Goal: Task Accomplishment & Management: Use online tool/utility

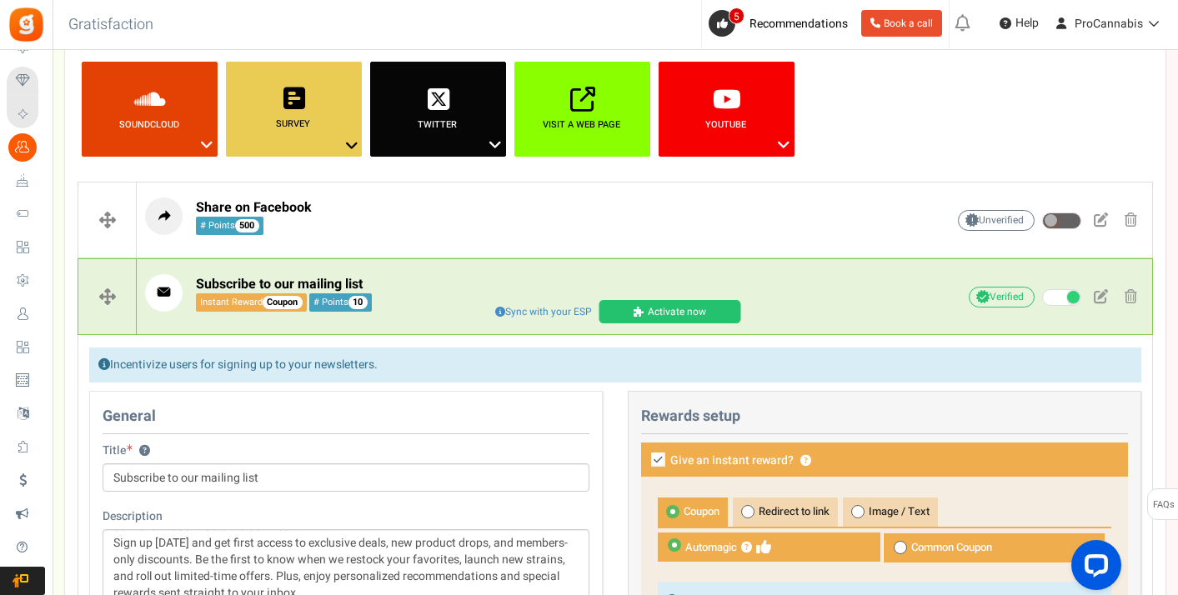
scroll to position [354, 0]
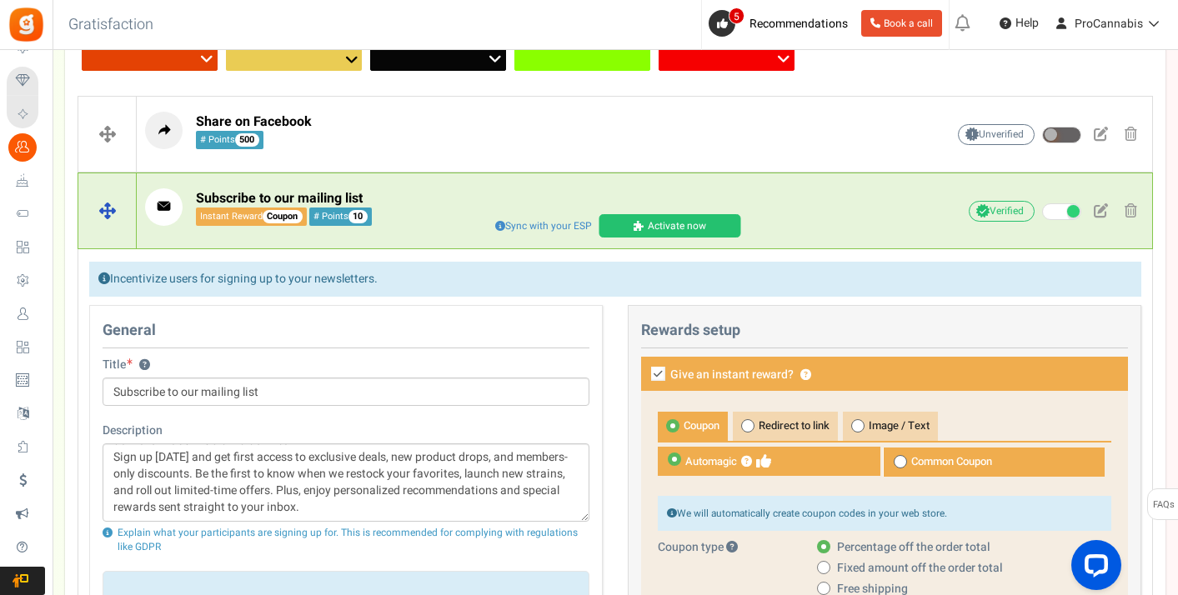
click at [560, 224] on span "Sync with your ESP" at bounding box center [543, 226] width 107 height 18
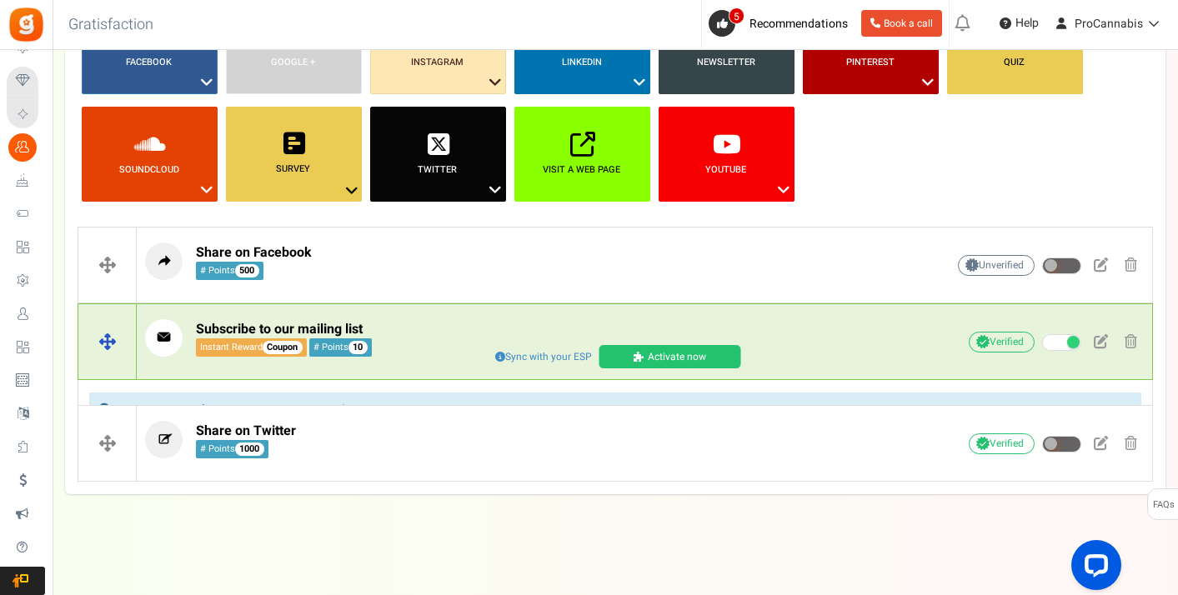
scroll to position [198, 0]
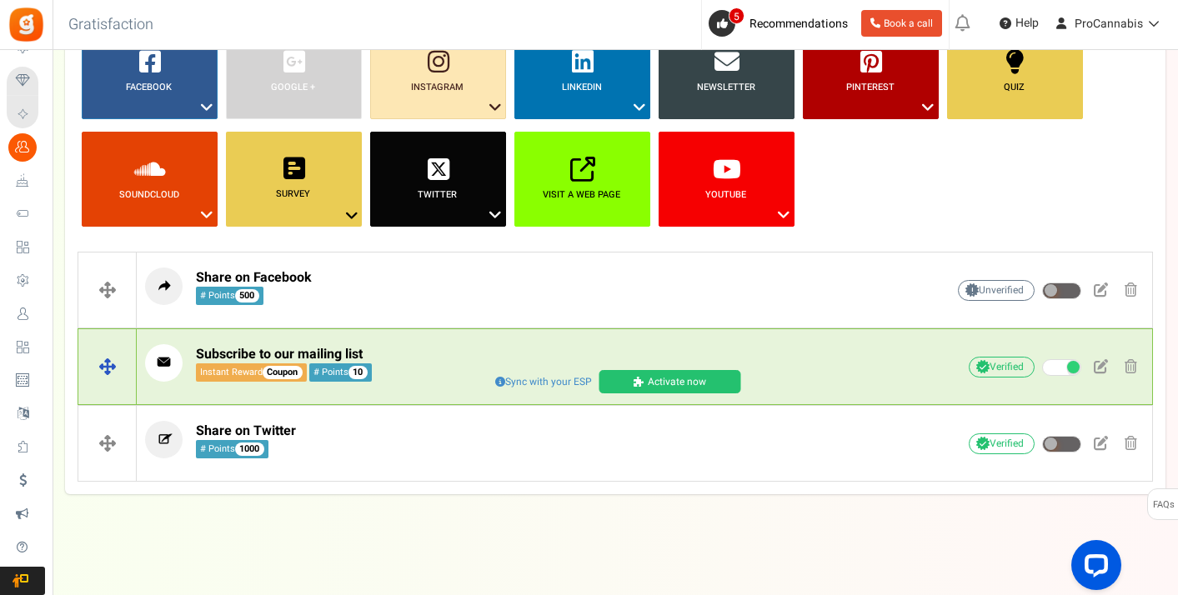
click at [549, 380] on span "Sync with your ESP" at bounding box center [543, 382] width 107 height 18
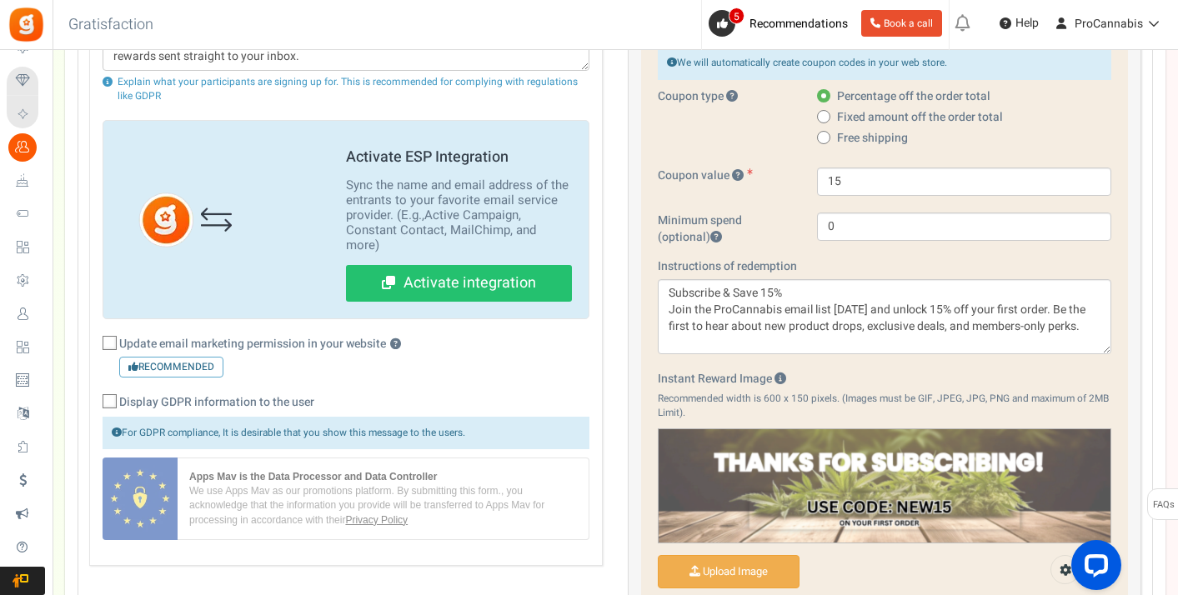
scroll to position [800, 0]
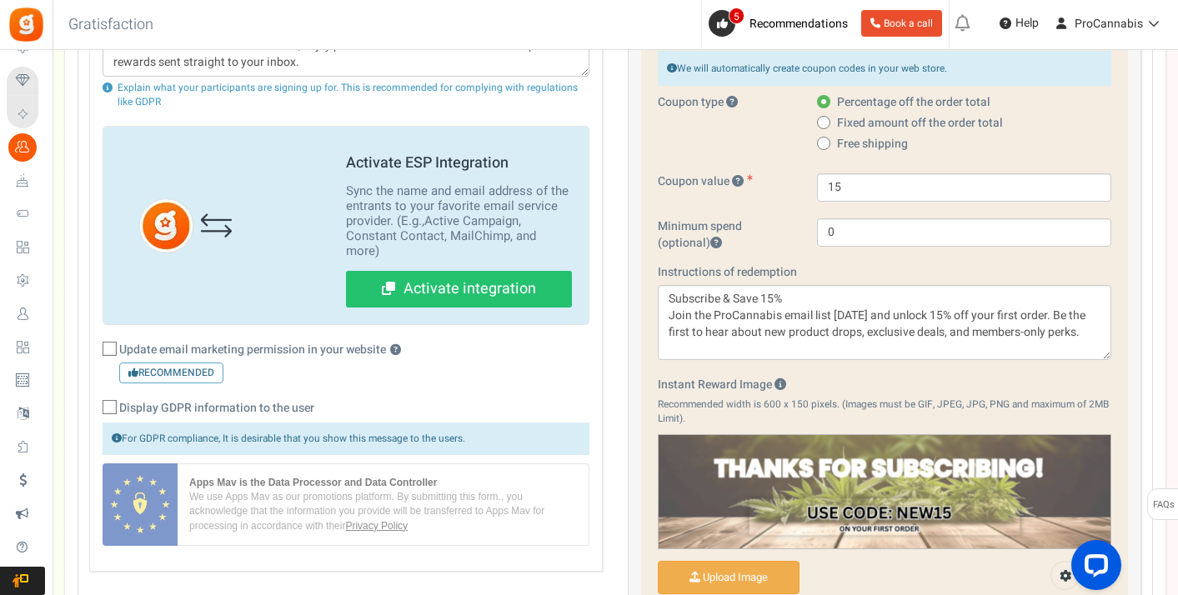
click at [108, 344] on icon at bounding box center [110, 349] width 11 height 11
click at [97, 345] on input "Update email marketing permission in your website ? Recommended" at bounding box center [91, 350] width 11 height 11
checkbox input "true"
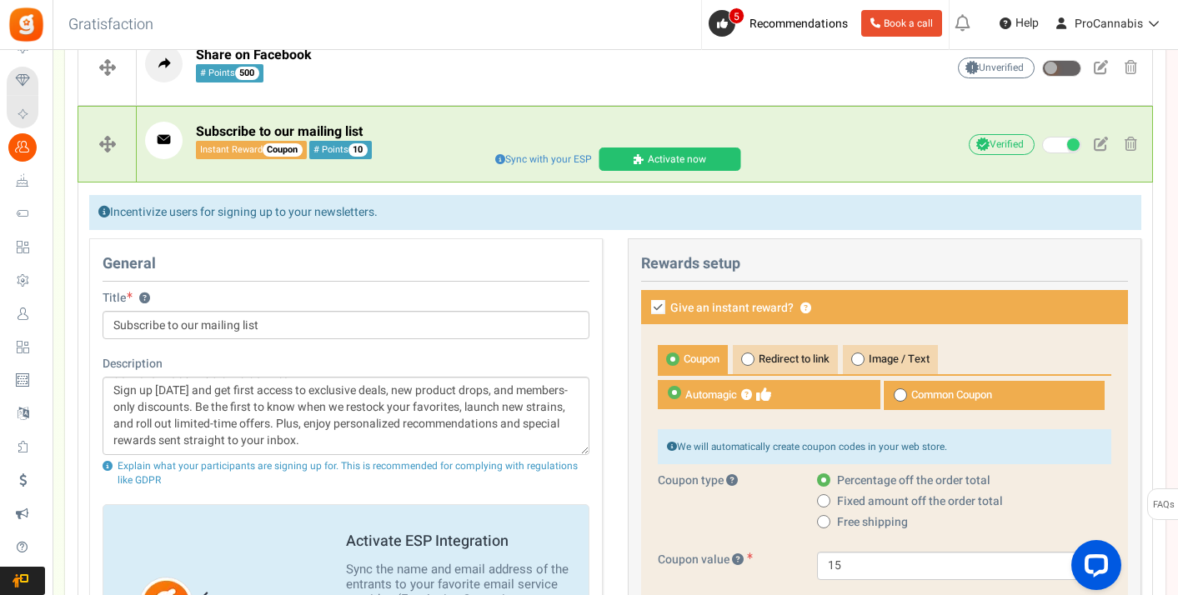
scroll to position [422, 0]
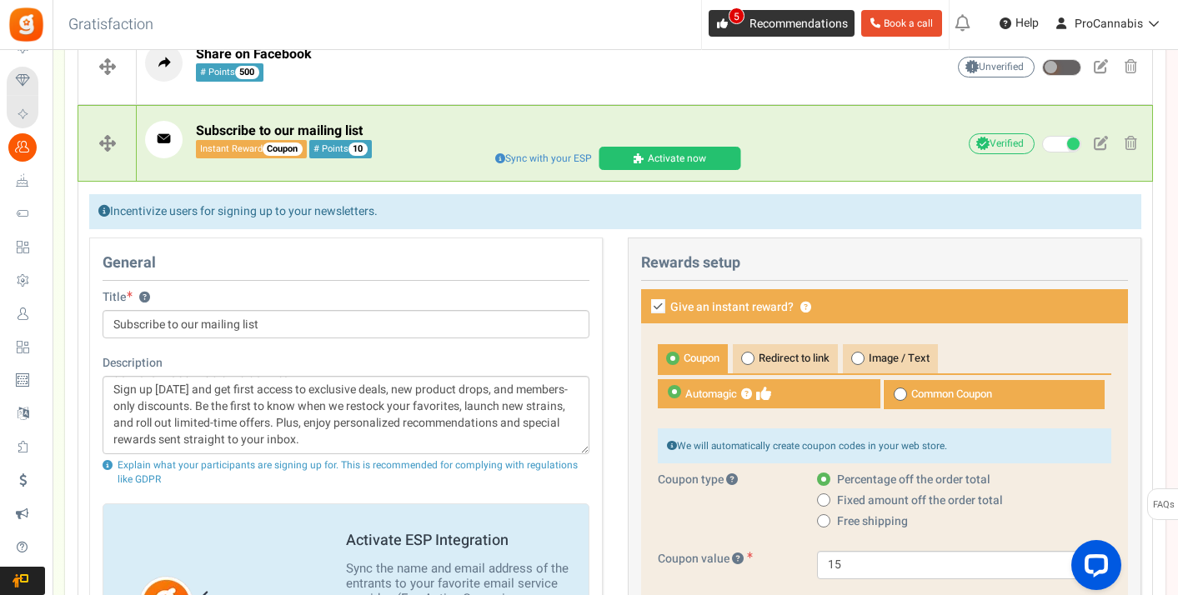
click at [721, 17] on span "5" at bounding box center [722, 23] width 27 height 27
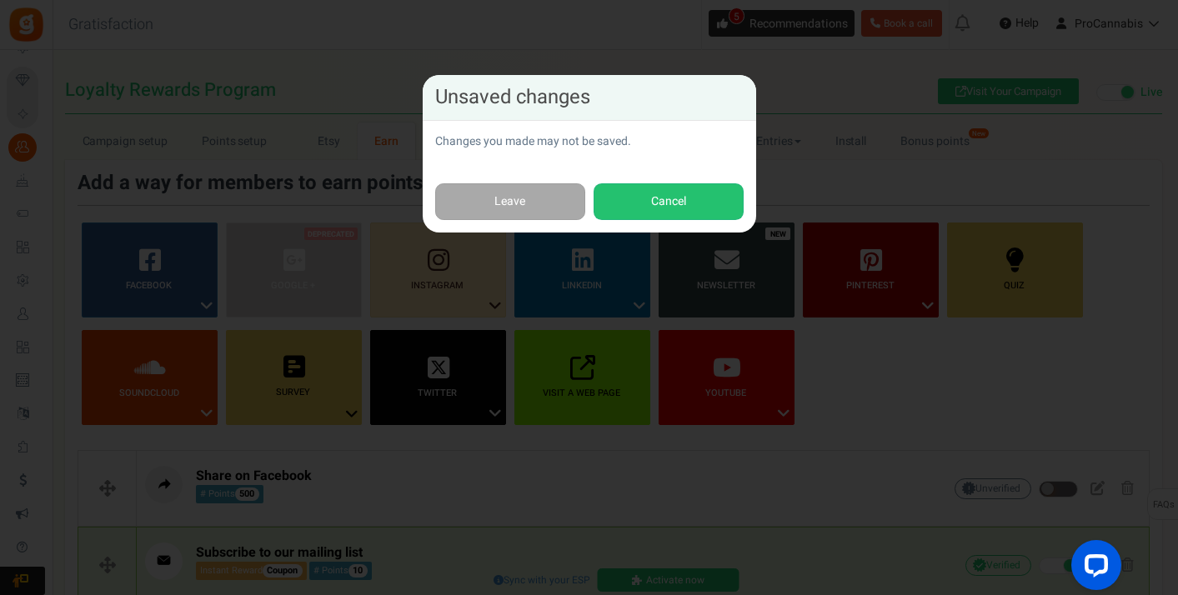
scroll to position [0, 0]
click at [545, 198] on link "Leave" at bounding box center [510, 202] width 150 height 38
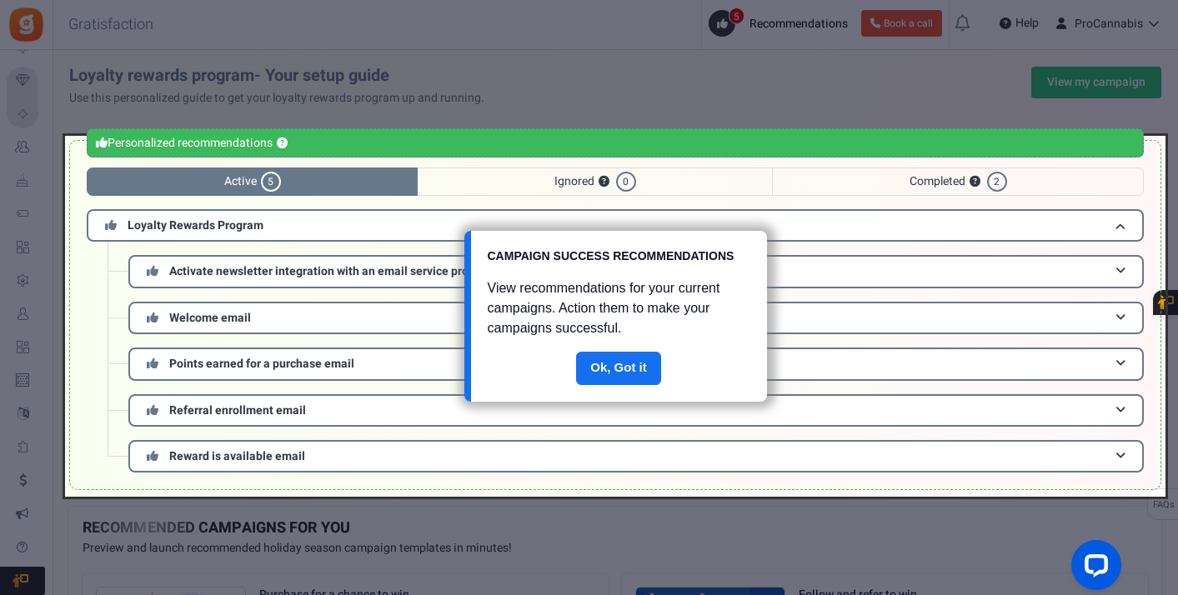
click at [904, 103] on div at bounding box center [589, 297] width 1178 height 595
click at [626, 374] on link "Done" at bounding box center [618, 368] width 85 height 33
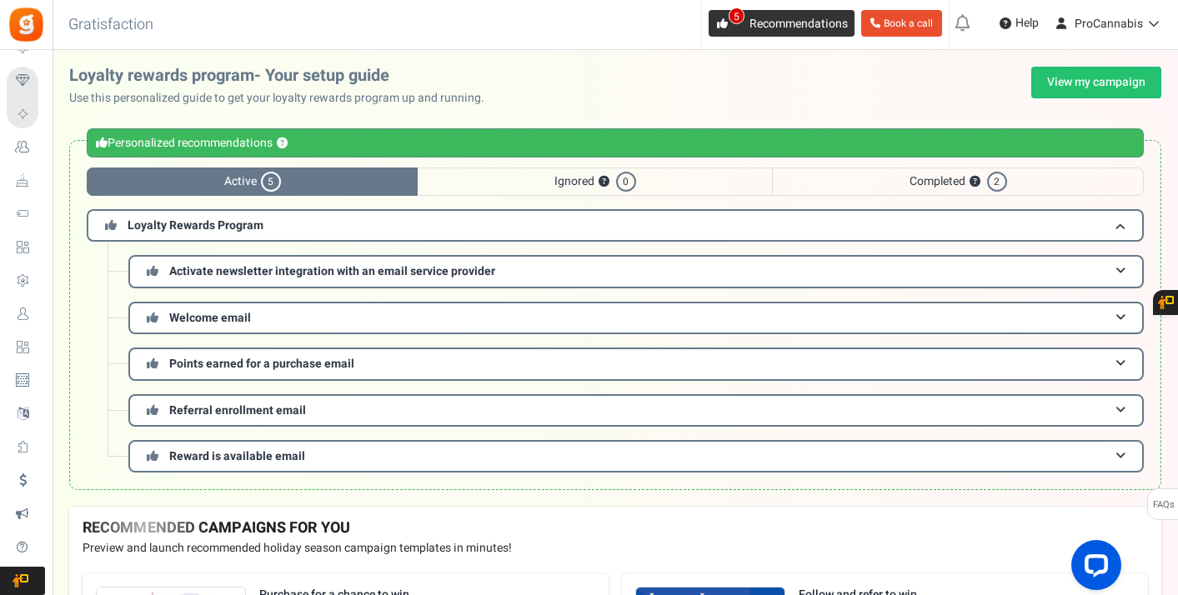
click at [725, 18] on icon at bounding box center [722, 23] width 11 height 11
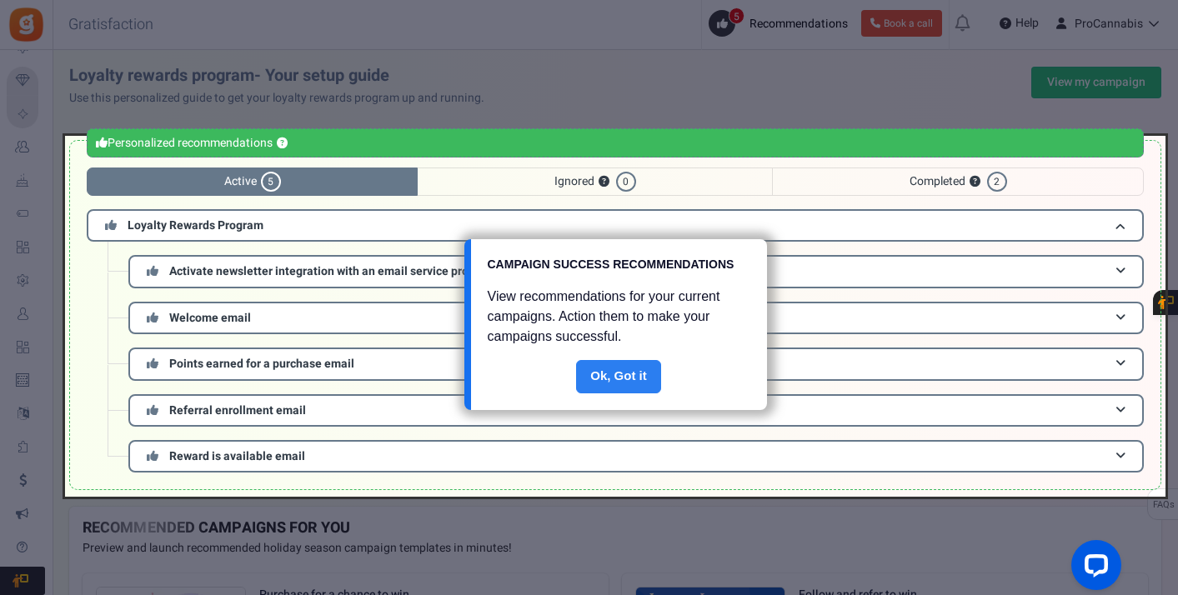
click at [620, 374] on link "Done" at bounding box center [618, 376] width 85 height 33
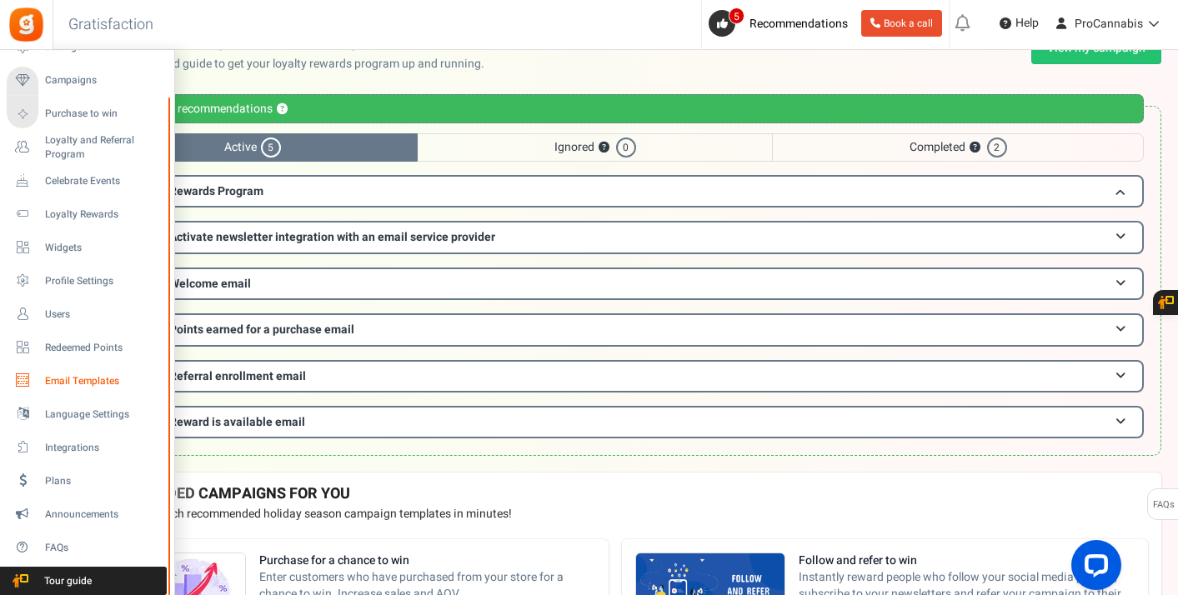
scroll to position [38, 0]
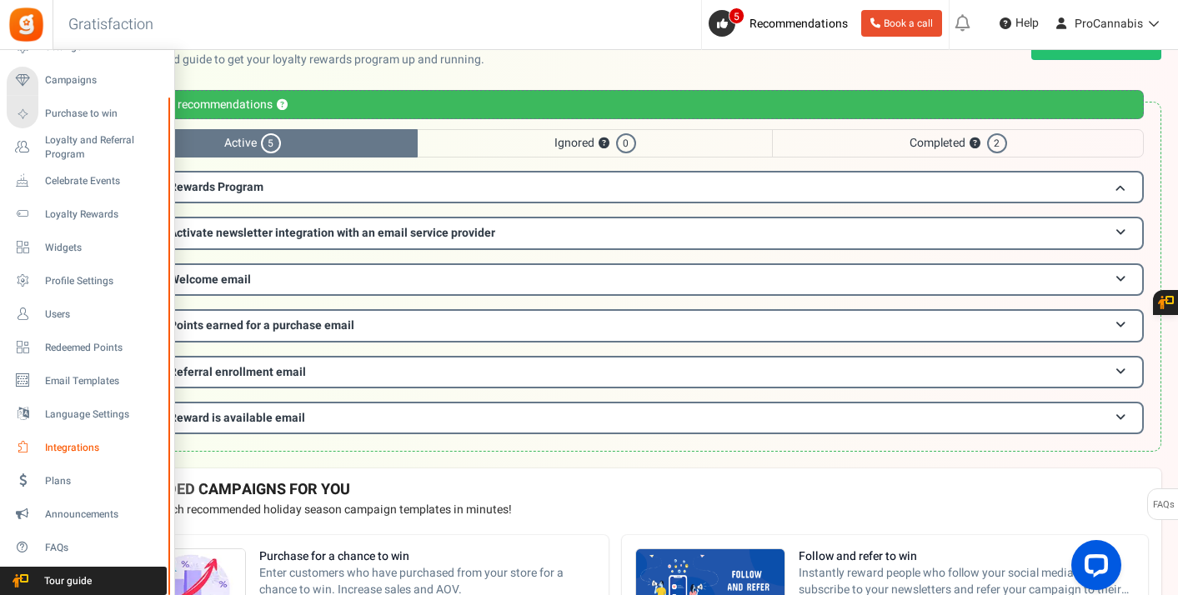
click at [83, 442] on span "Integrations" at bounding box center [103, 448] width 117 height 14
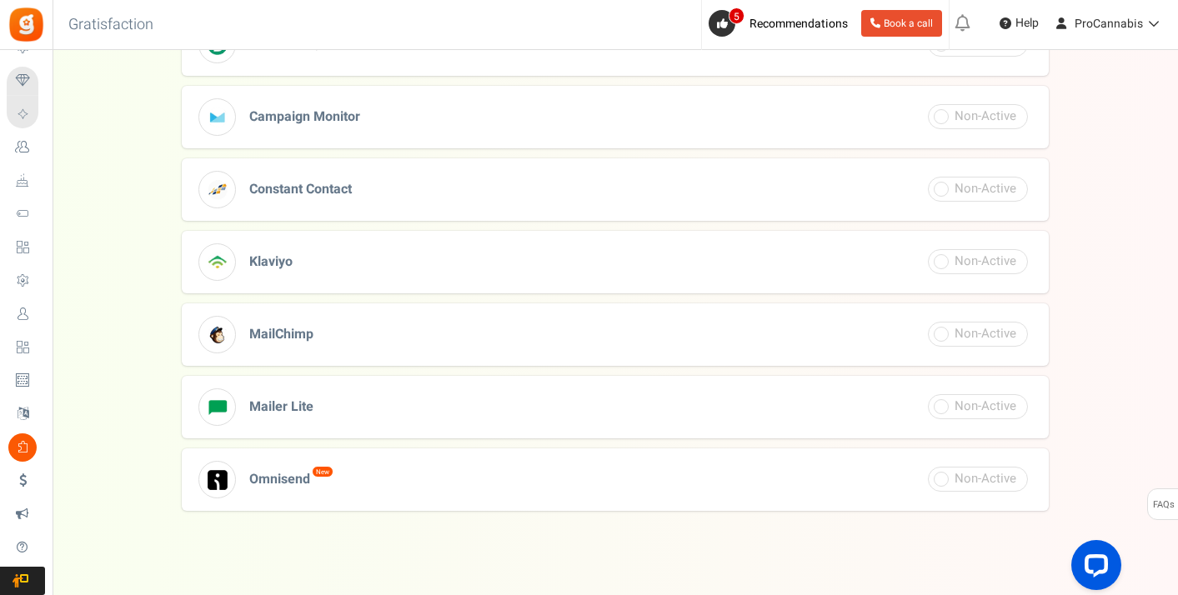
scroll to position [660, 0]
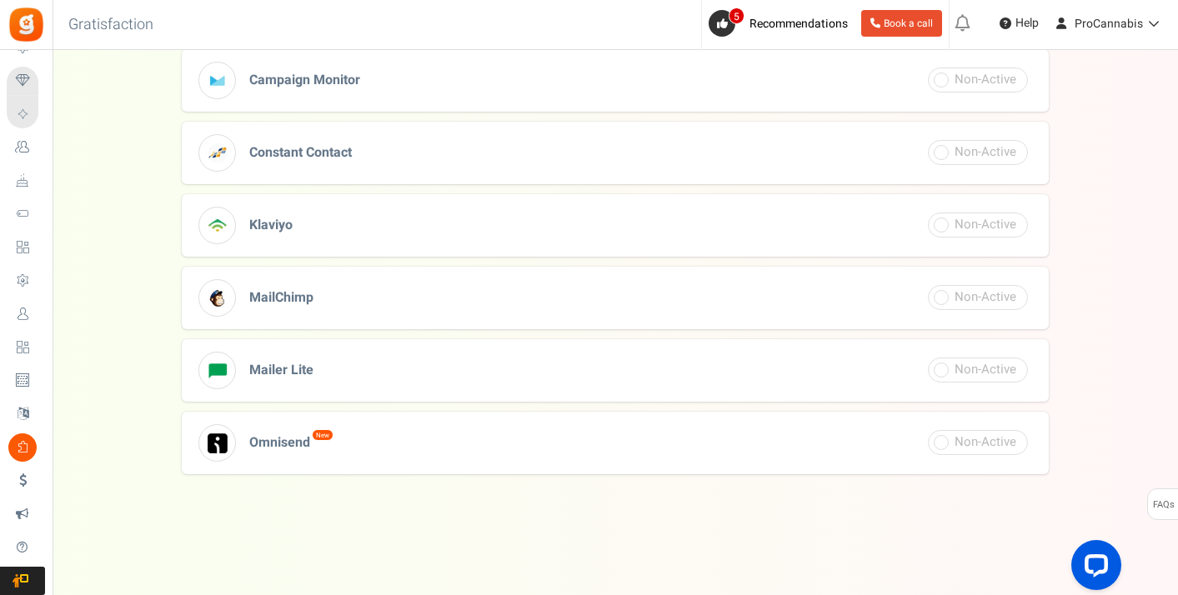
click at [312, 298] on span "MailChimp" at bounding box center [281, 298] width 64 height 20
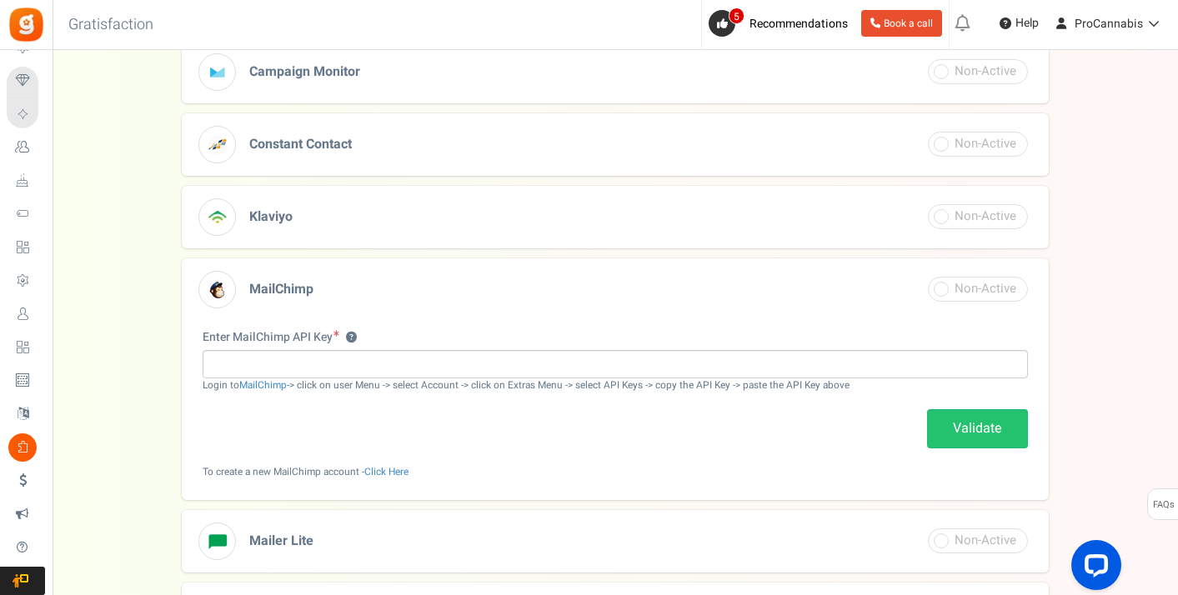
scroll to position [398, 0]
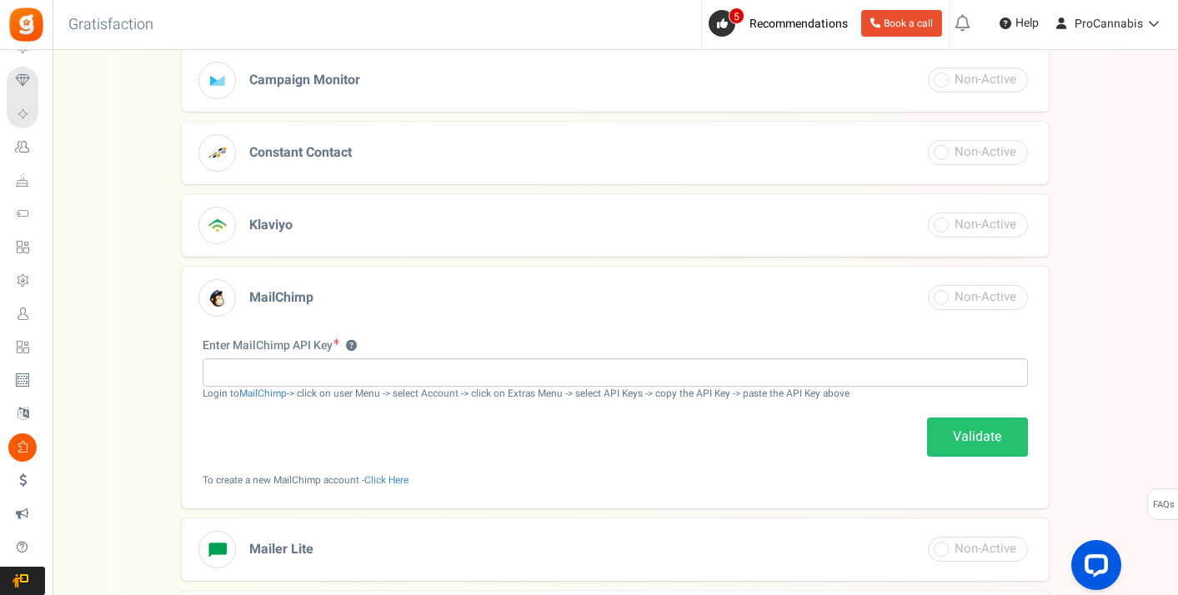
click at [288, 292] on span "MailChimp" at bounding box center [281, 298] width 64 height 20
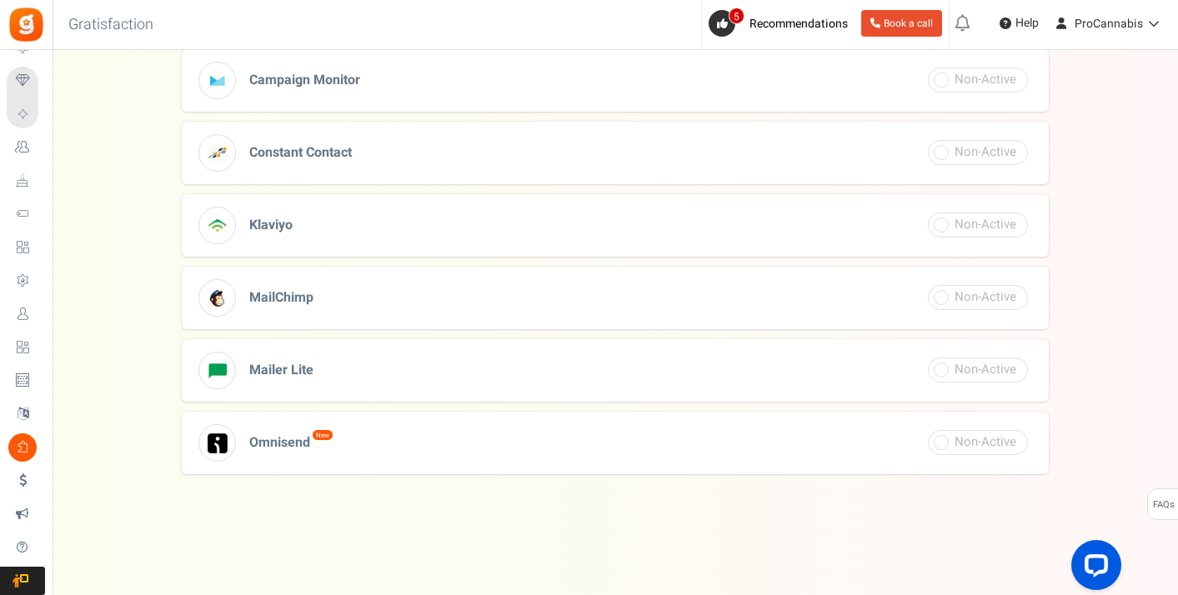
click at [288, 292] on span "MailChimp" at bounding box center [281, 298] width 64 height 20
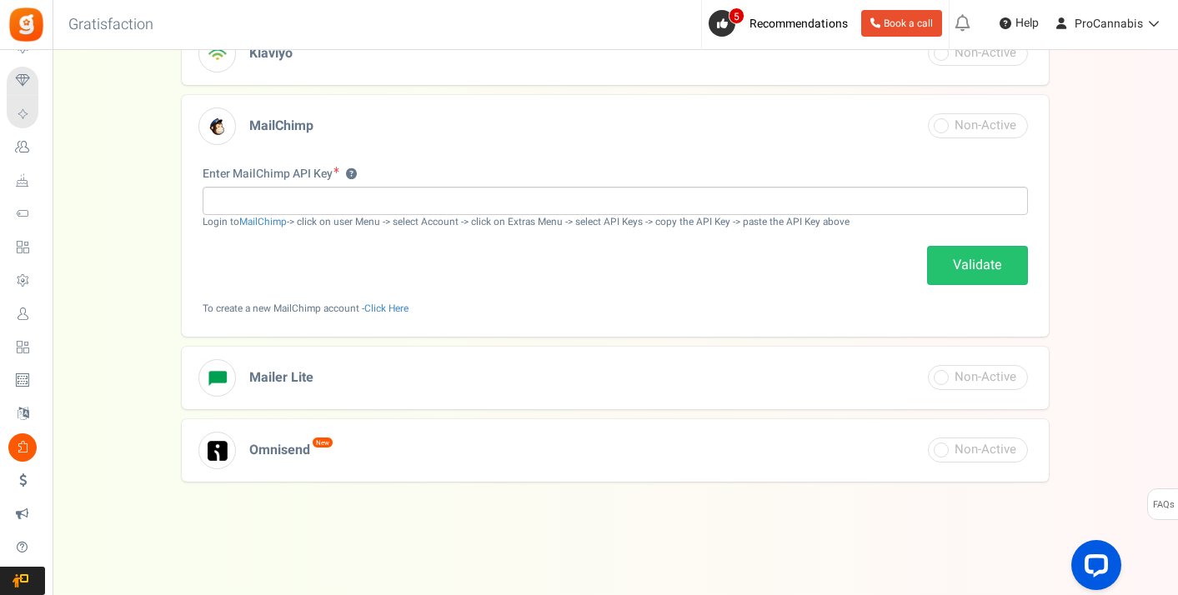
scroll to position [577, 0]
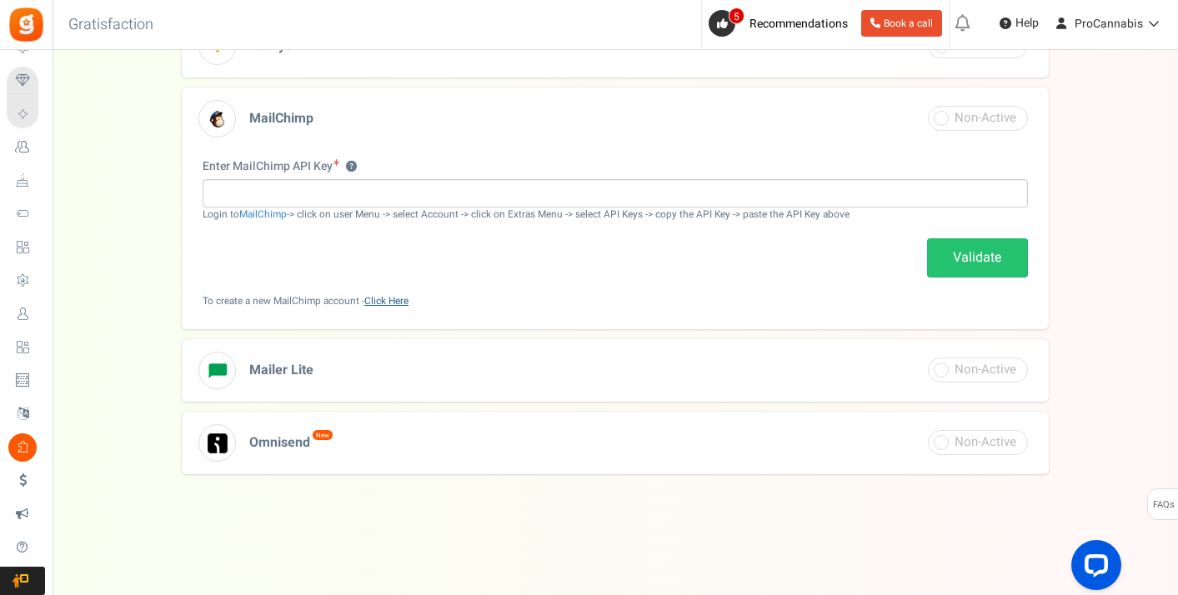
click at [389, 299] on link "Click Here" at bounding box center [386, 301] width 44 height 14
